Goal: Information Seeking & Learning: Learn about a topic

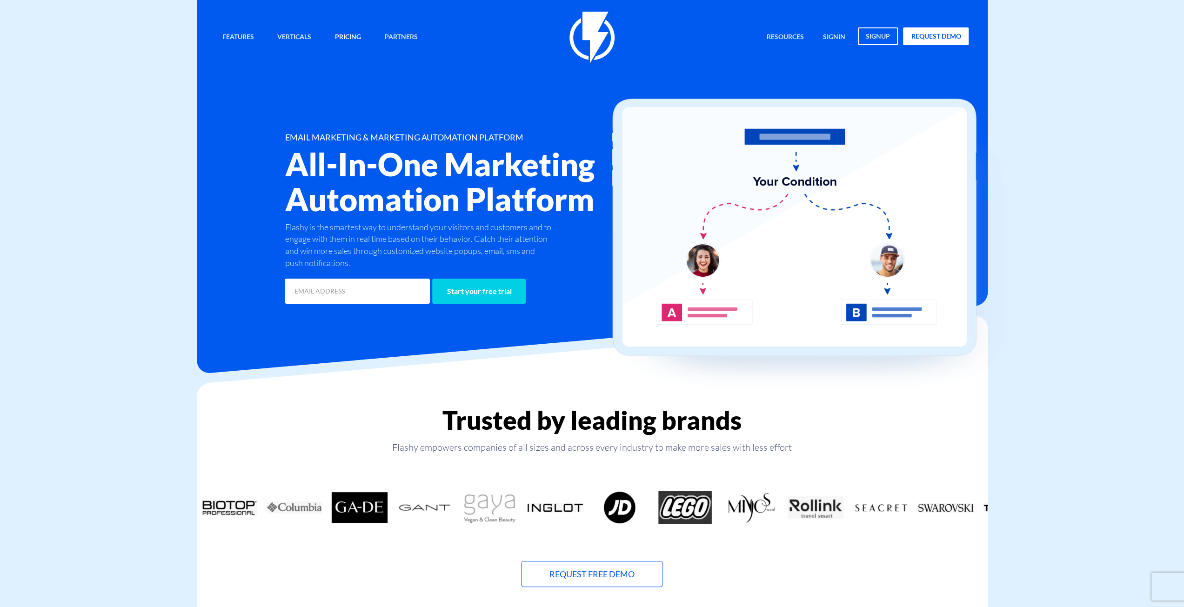
click at [345, 35] on link "Pricing" at bounding box center [348, 37] width 40 height 20
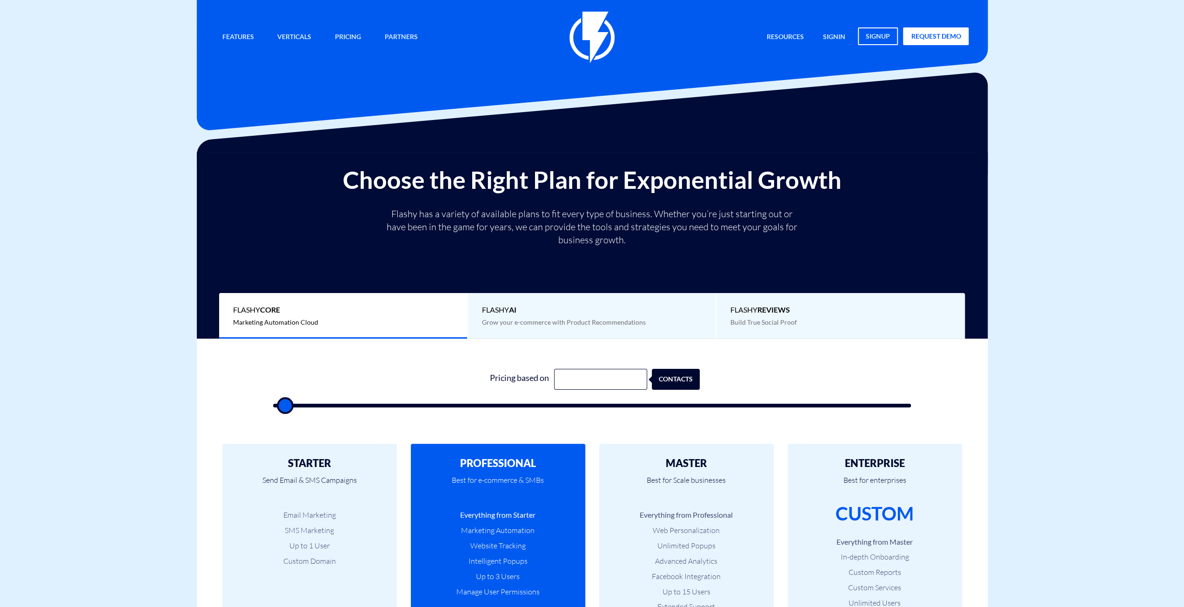
type input "500"
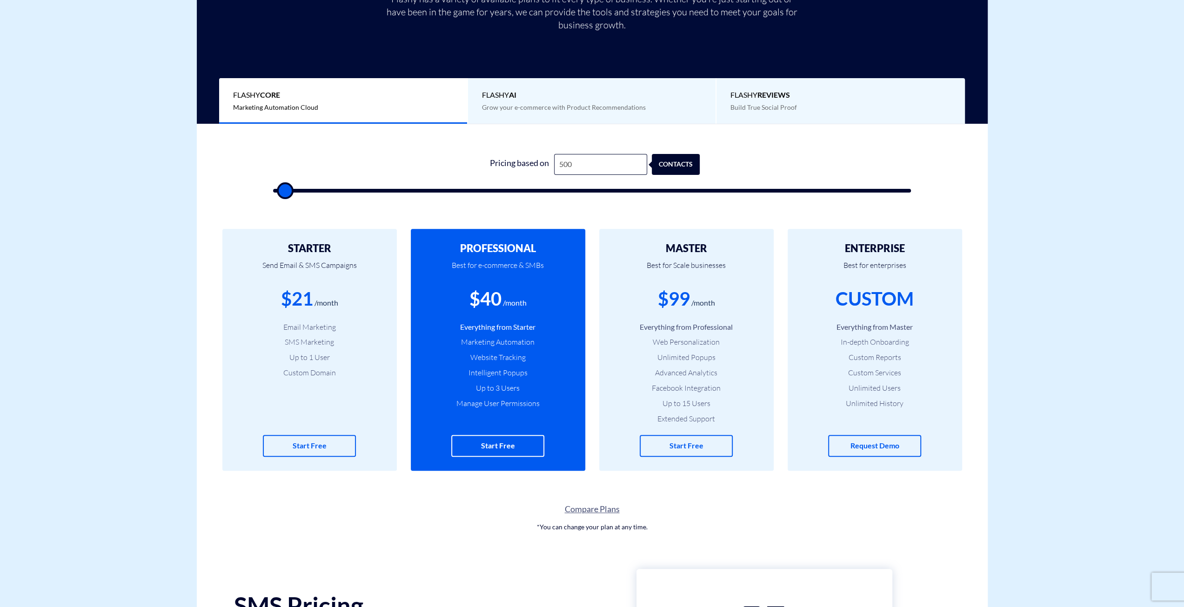
scroll to position [217, 0]
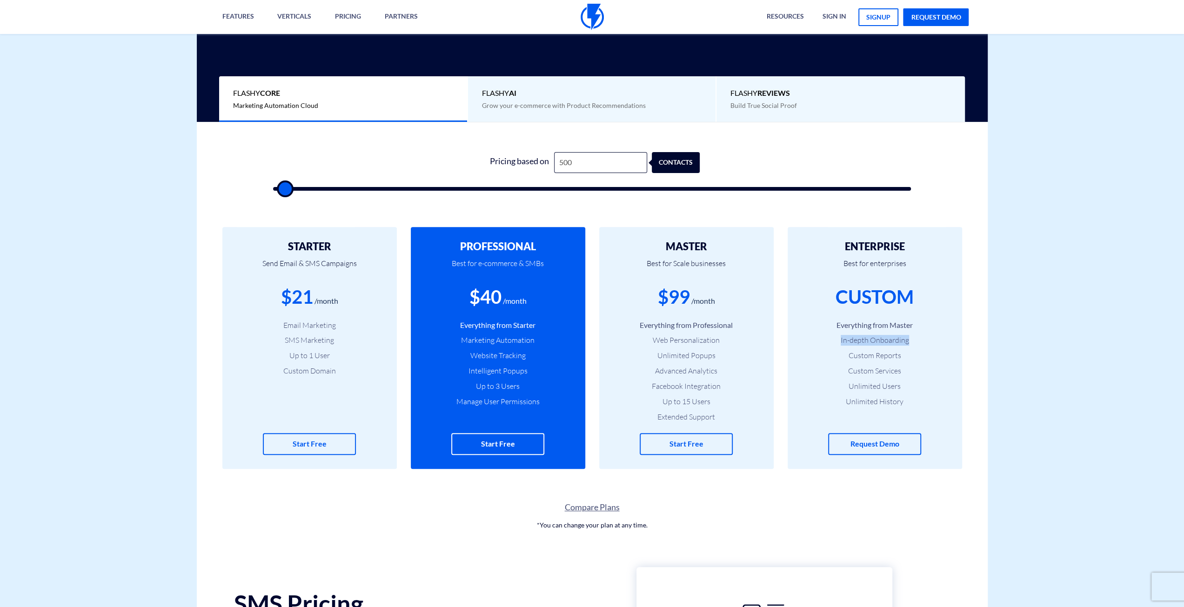
drag, startPoint x: 901, startPoint y: 343, endPoint x: 933, endPoint y: 342, distance: 31.7
click at [933, 342] on li "In-depth Onboarding" at bounding box center [875, 340] width 147 height 11
copy li "In-depth Onboarding"
drag, startPoint x: 838, startPoint y: 356, endPoint x: 934, endPoint y: 356, distance: 95.9
click at [934, 356] on li "Custom Reports" at bounding box center [875, 355] width 147 height 11
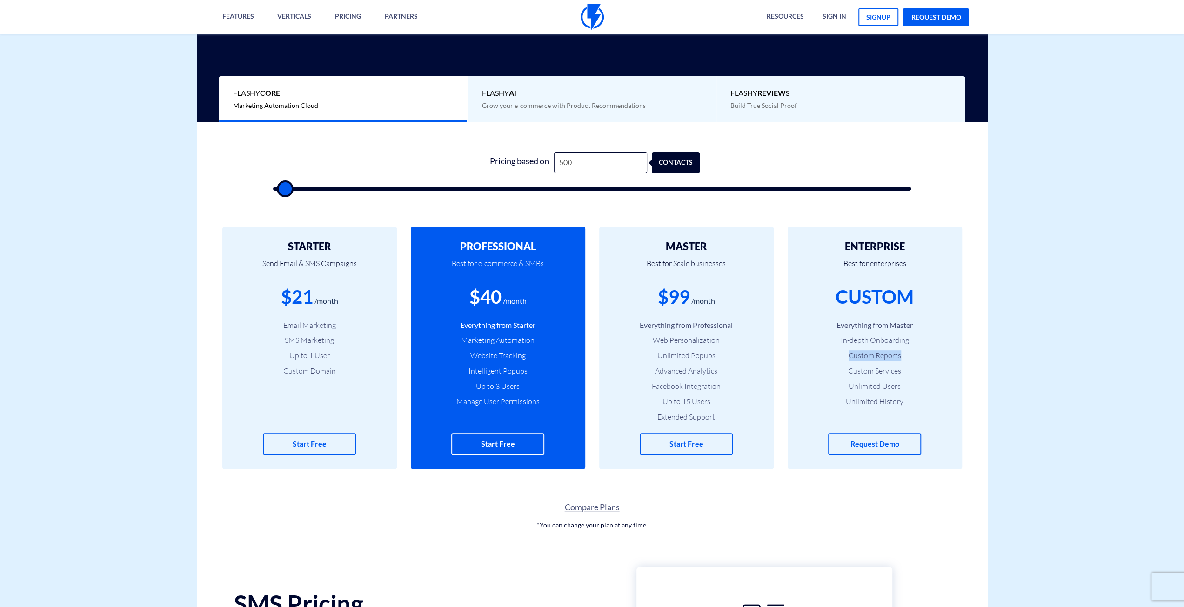
copy li "Custom Reports"
drag, startPoint x: 843, startPoint y: 372, endPoint x: 927, endPoint y: 374, distance: 83.3
click at [927, 374] on li "Custom Services" at bounding box center [875, 371] width 147 height 11
copy li "Custom Services"
click at [887, 401] on li "Unlimited History" at bounding box center [875, 402] width 147 height 11
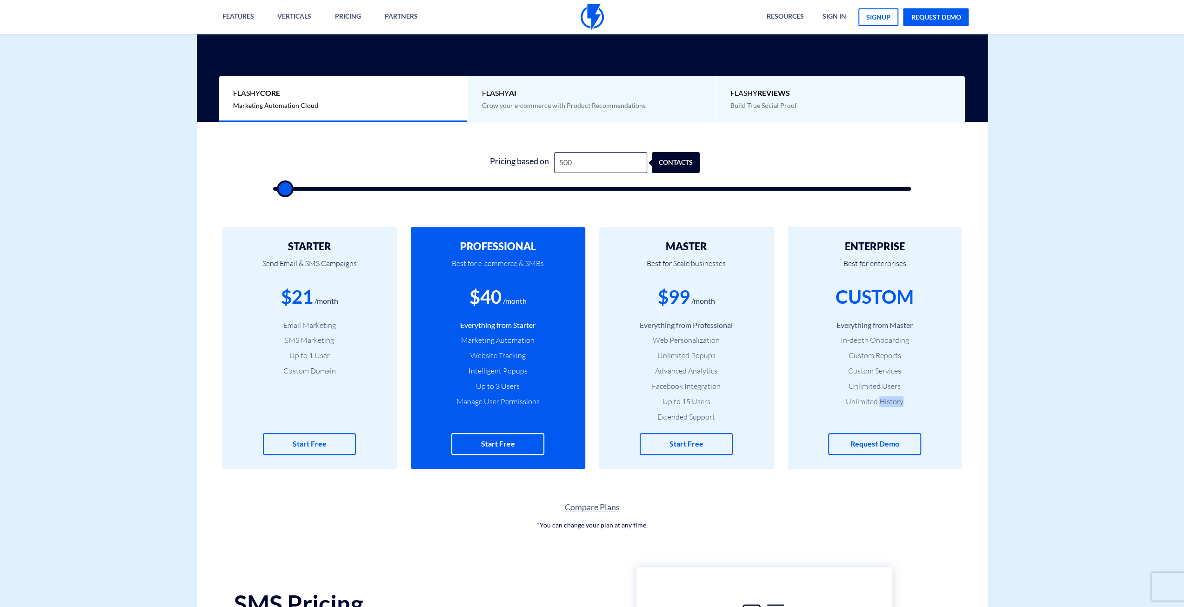
click at [887, 401] on li "Unlimited History" at bounding box center [875, 402] width 147 height 11
copy div "Unlimited History Request Demo"
drag, startPoint x: 649, startPoint y: 337, endPoint x: 742, endPoint y: 342, distance: 93.7
click at [742, 342] on li "Web Personalization" at bounding box center [686, 340] width 147 height 11
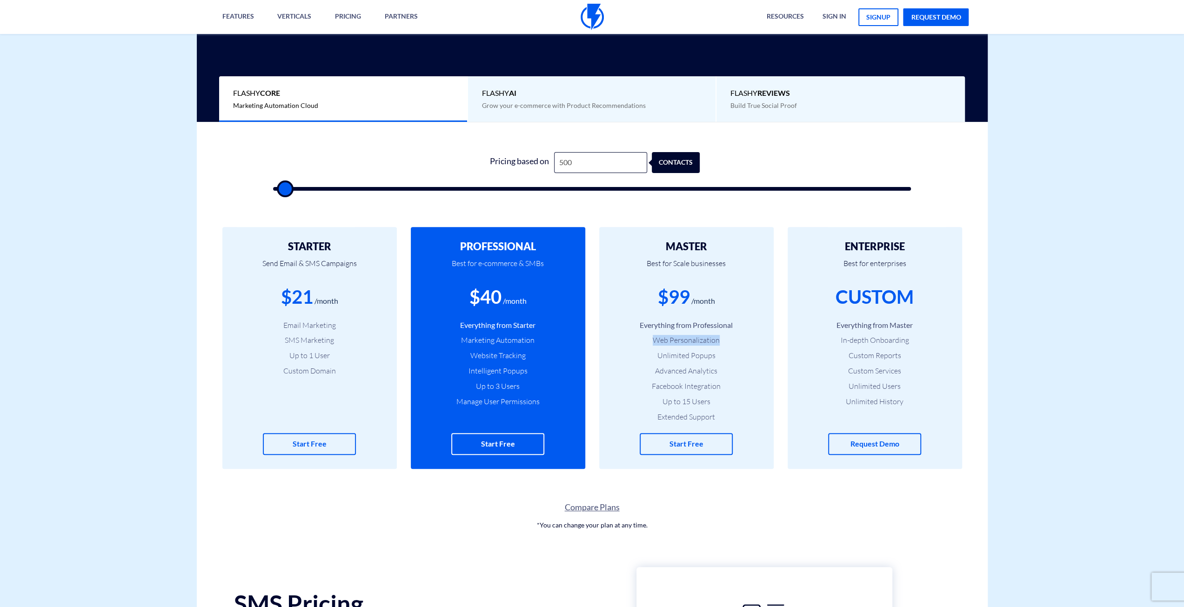
copy li "Web Personalization"
drag, startPoint x: 672, startPoint y: 356, endPoint x: 738, endPoint y: 358, distance: 65.6
click at [738, 358] on li "Unlimited Popups" at bounding box center [686, 355] width 147 height 11
copy li "Unlimited Popups"
drag, startPoint x: 652, startPoint y: 369, endPoint x: 758, endPoint y: 414, distance: 114.5
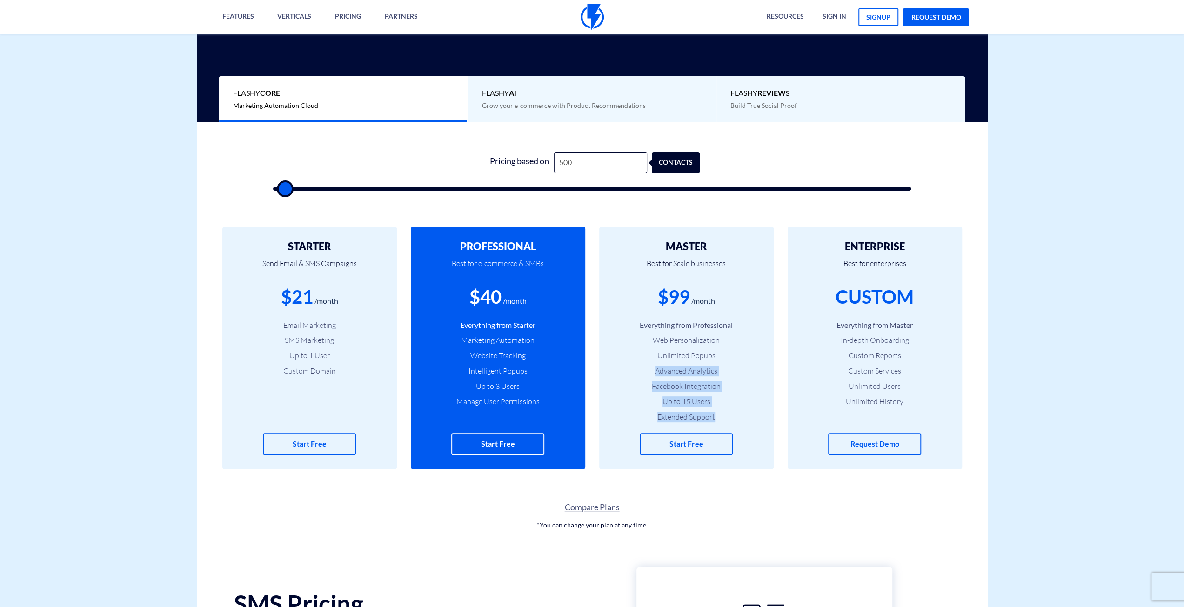
click at [758, 414] on ul "Everything from Professional Web Personalization Unlimited Popups Advanced Anal…" at bounding box center [686, 371] width 147 height 102
copy ul "Advanced Analytics Facebook Integration Up to 15 Users Extended Support"
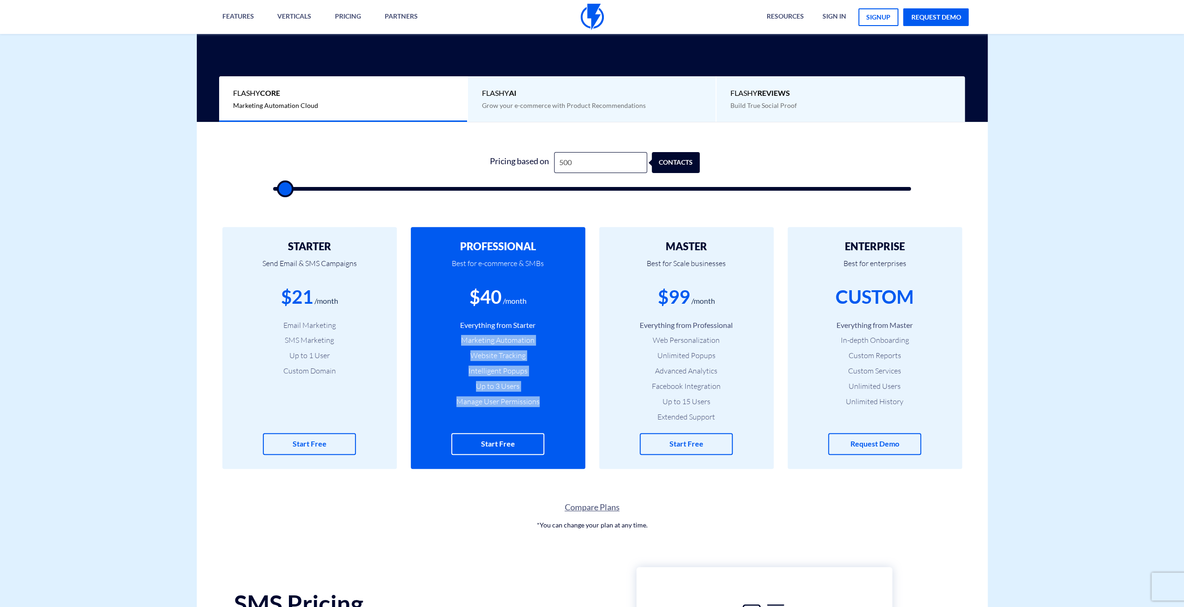
drag, startPoint x: 458, startPoint y: 336, endPoint x: 548, endPoint y: 402, distance: 111.2
click at [548, 402] on ul "Everything from Starter Marketing Automation Website Tracking Intelligent Popup…" at bounding box center [498, 363] width 147 height 87
copy ul "Marketing Automation Website Tracking Intelligent Popups Up to 3 Users Manage U…"
click at [450, 369] on li "Intelligent Popups" at bounding box center [498, 371] width 147 height 11
drag, startPoint x: 459, startPoint y: 371, endPoint x: 533, endPoint y: 372, distance: 74.5
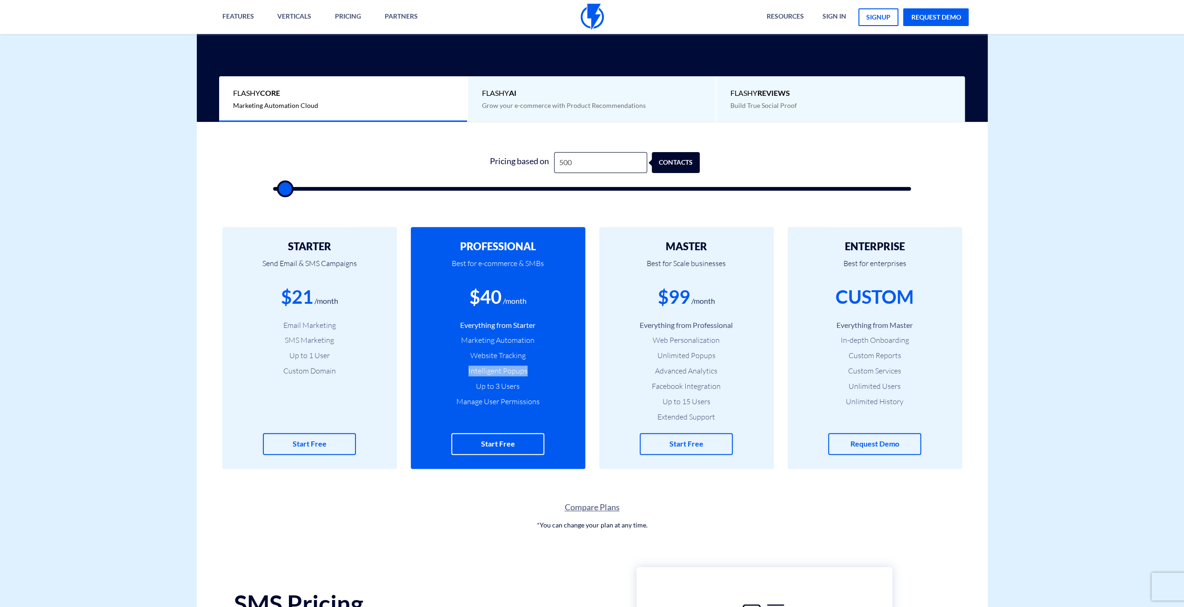
click at [533, 372] on li "Intelligent Popups" at bounding box center [498, 371] width 147 height 11
copy li "Intelligent Popups"
